Goal: Information Seeking & Learning: Learn about a topic

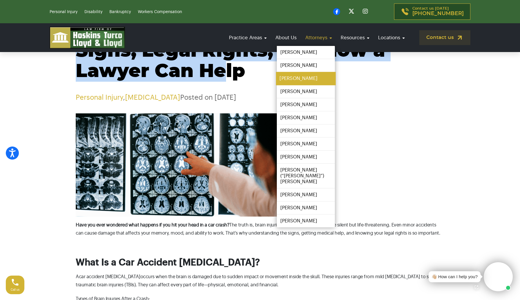
scroll to position [124, 0]
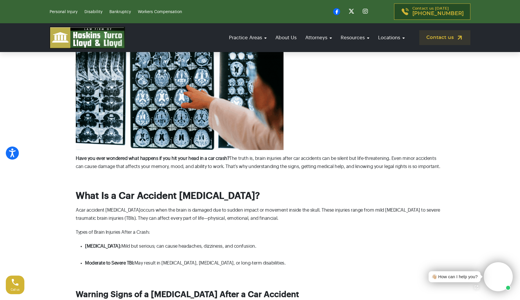
click at [151, 146] on img at bounding box center [180, 98] width 208 height 103
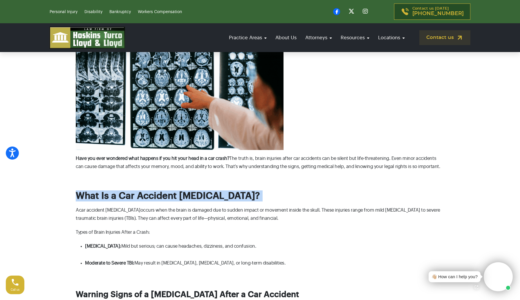
drag, startPoint x: 70, startPoint y: 198, endPoint x: 265, endPoint y: 198, distance: 194.3
copy h2 "What Is a Car Accident [MEDICAL_DATA]?"
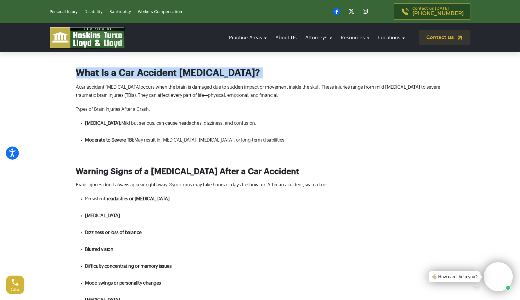
scroll to position [217, 0]
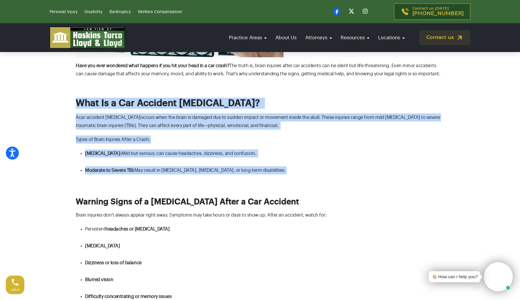
drag, startPoint x: 76, startPoint y: 102, endPoint x: 299, endPoint y: 168, distance: 232.7
copy div "What Is a Car Accident [MEDICAL_DATA]? A car accident [MEDICAL_DATA] occurs whe…"
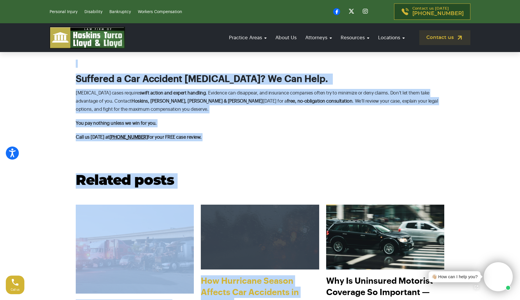
scroll to position [904, 0]
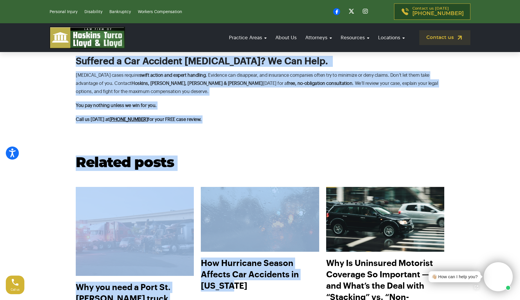
drag, startPoint x: 76, startPoint y: 68, endPoint x: 243, endPoint y: 116, distance: 174.0
copy div "Lore ips dolo sitametc adip elitsed do eiu tem inci utla et d mag aliqu? Eni ad…"
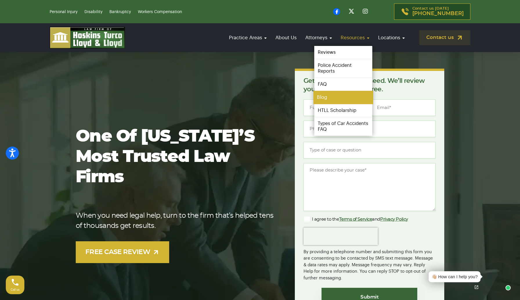
click at [325, 96] on link "Blog" at bounding box center [344, 97] width 60 height 13
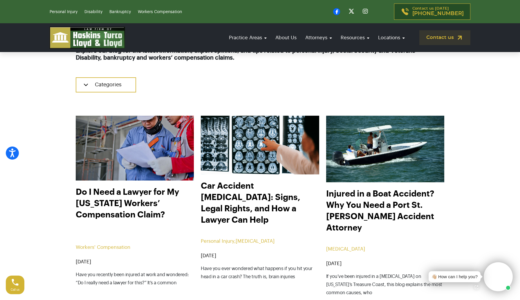
scroll to position [201, 0]
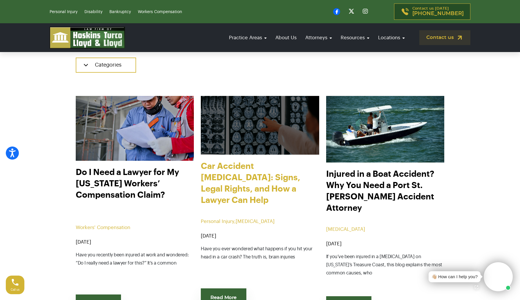
click at [238, 167] on link "Car Accident [MEDICAL_DATA]: Signs, Legal Rights, and How a Lawyer Can Help" at bounding box center [260, 186] width 118 height 52
